Goal: Navigation & Orientation: Find specific page/section

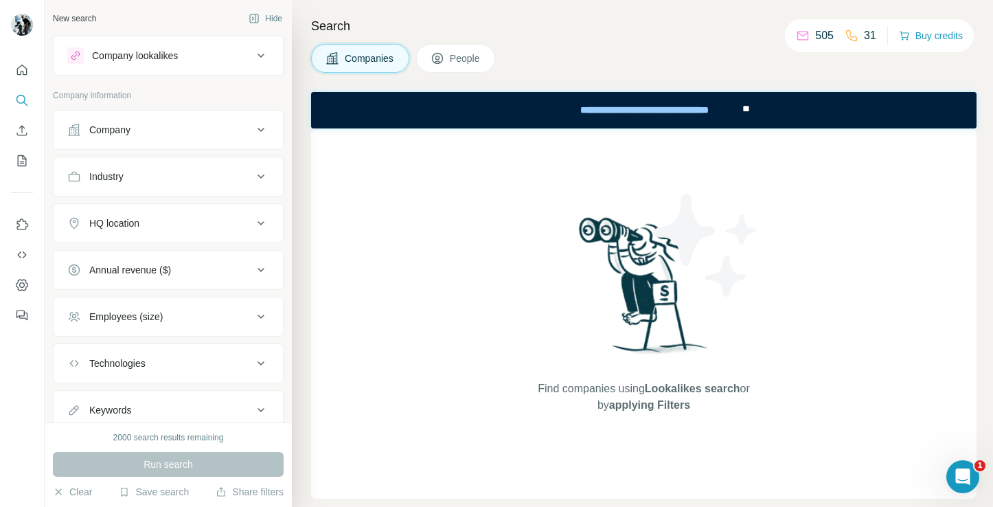
click at [823, 37] on p "505" at bounding box center [824, 35] width 19 height 16
click at [815, 33] on p "505" at bounding box center [824, 35] width 19 height 16
click at [821, 38] on p "505" at bounding box center [824, 35] width 19 height 16
click at [23, 165] on icon "My lists" at bounding box center [22, 160] width 9 height 11
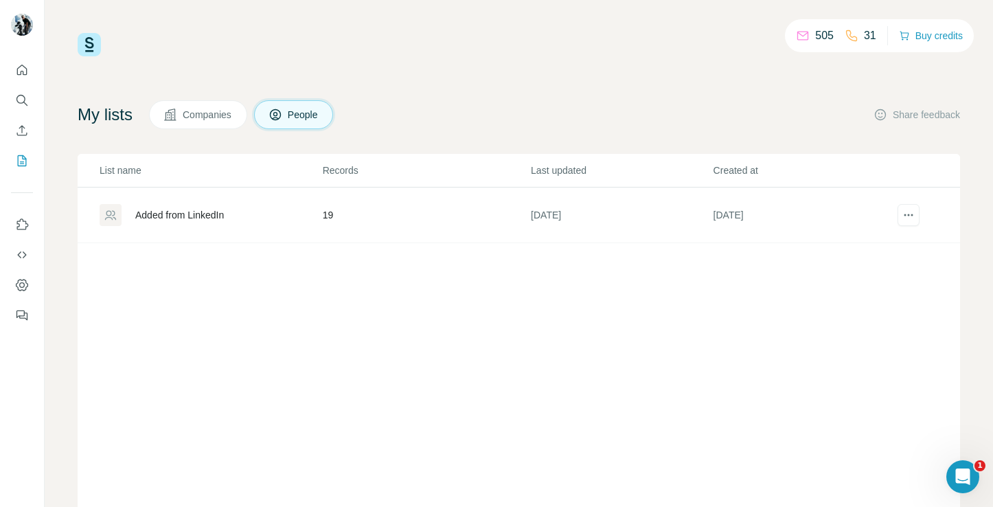
click at [176, 213] on div "Added from LinkedIn" at bounding box center [179, 215] width 89 height 14
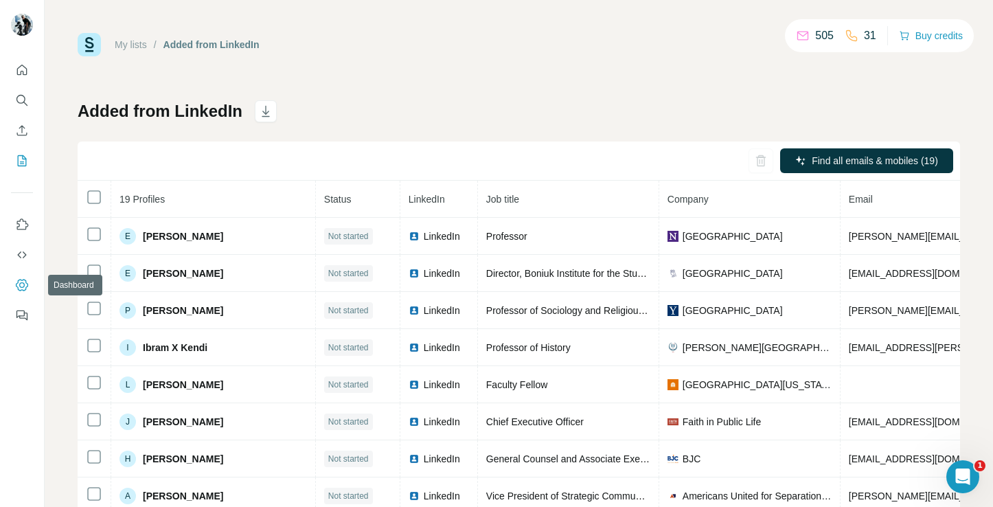
click at [19, 285] on icon "Dashboard" at bounding box center [21, 284] width 5 height 5
